Goal: Navigation & Orientation: Go to known website

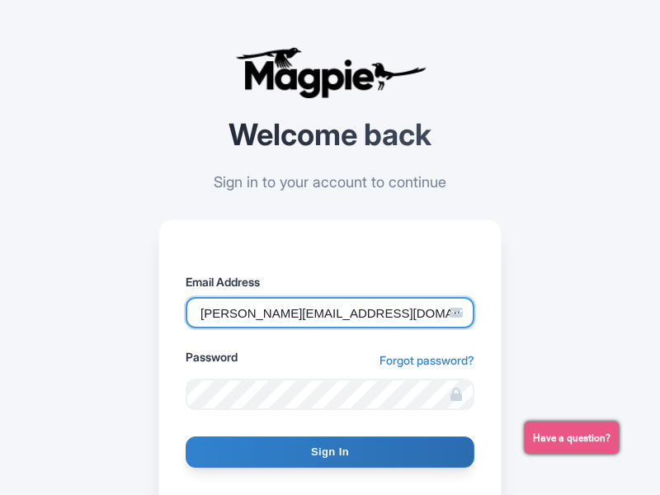
type input "[PERSON_NAME][EMAIL_ADDRESS][DOMAIN_NAME]"
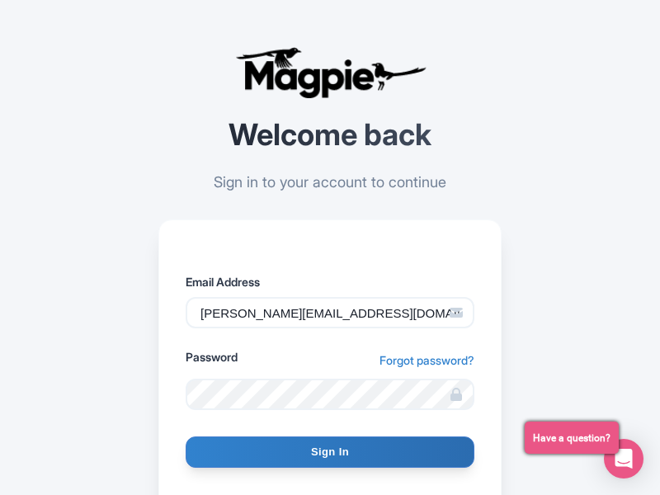
click at [330, 452] on input "Sign In" at bounding box center [330, 451] width 289 height 31
type input "Signing in..."
